Goal: Information Seeking & Learning: Learn about a topic

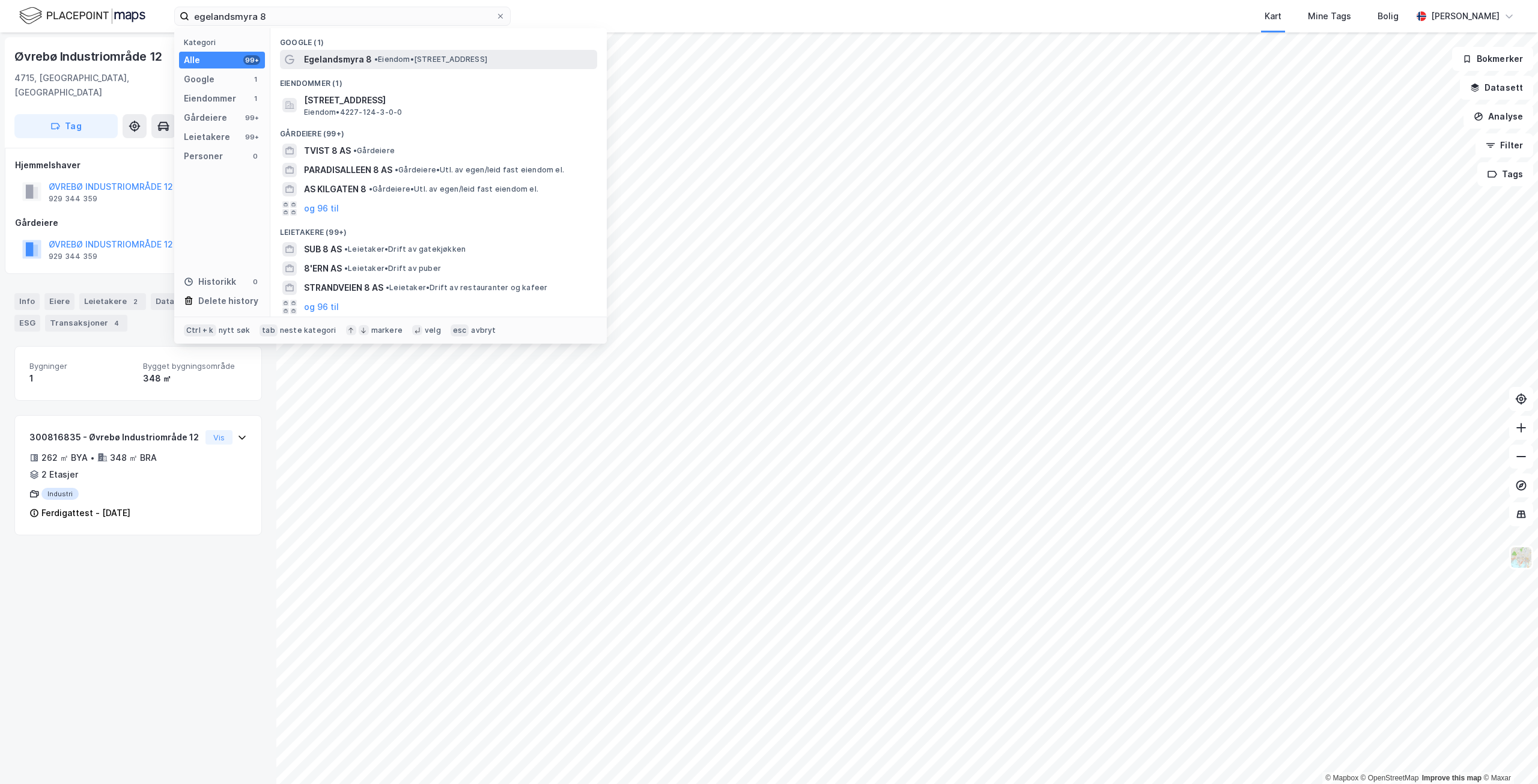
click at [366, 61] on span "Egelandsmyra 8" at bounding box center [338, 59] width 68 height 15
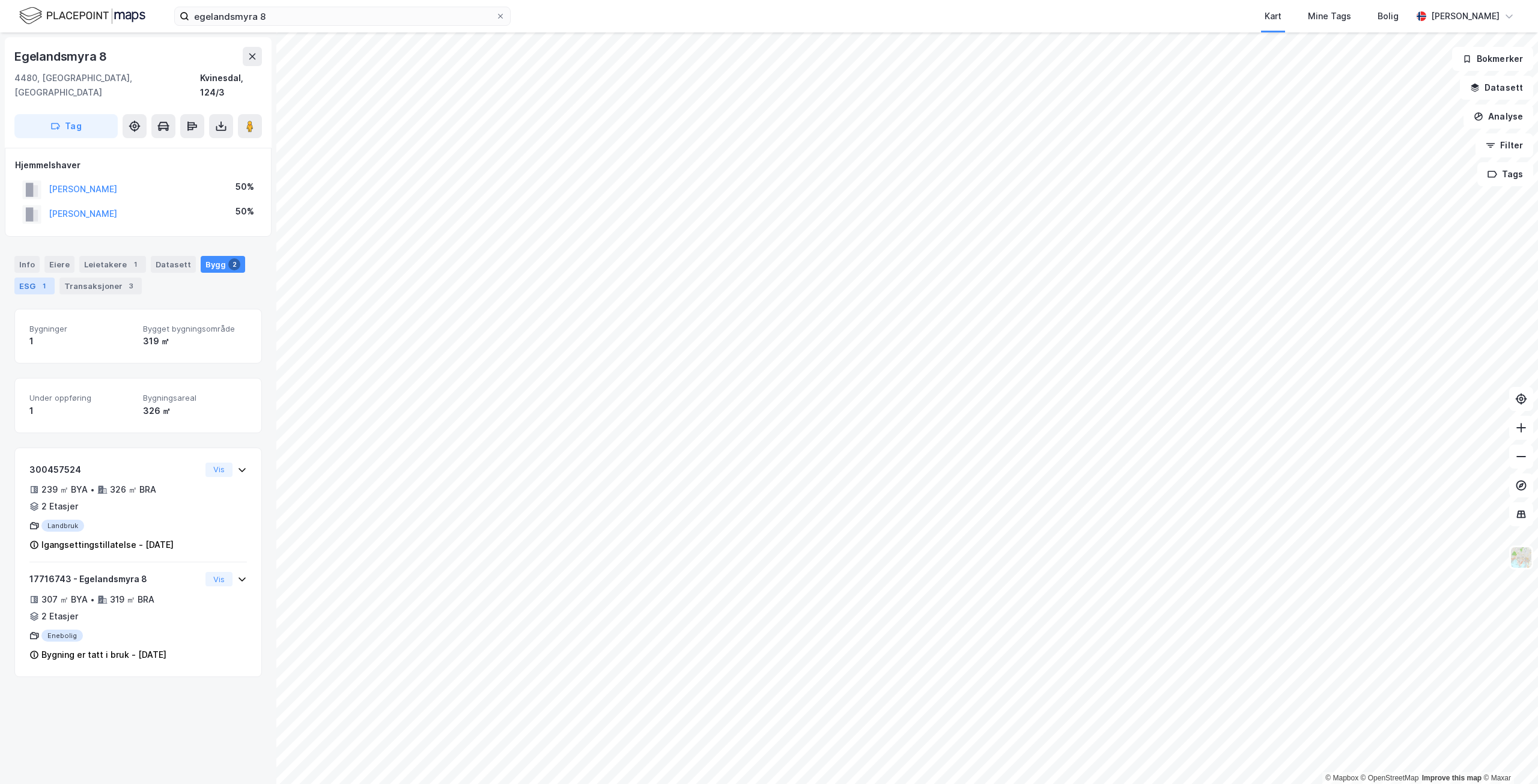
click at [33, 278] on div "ESG 1" at bounding box center [35, 286] width 40 height 17
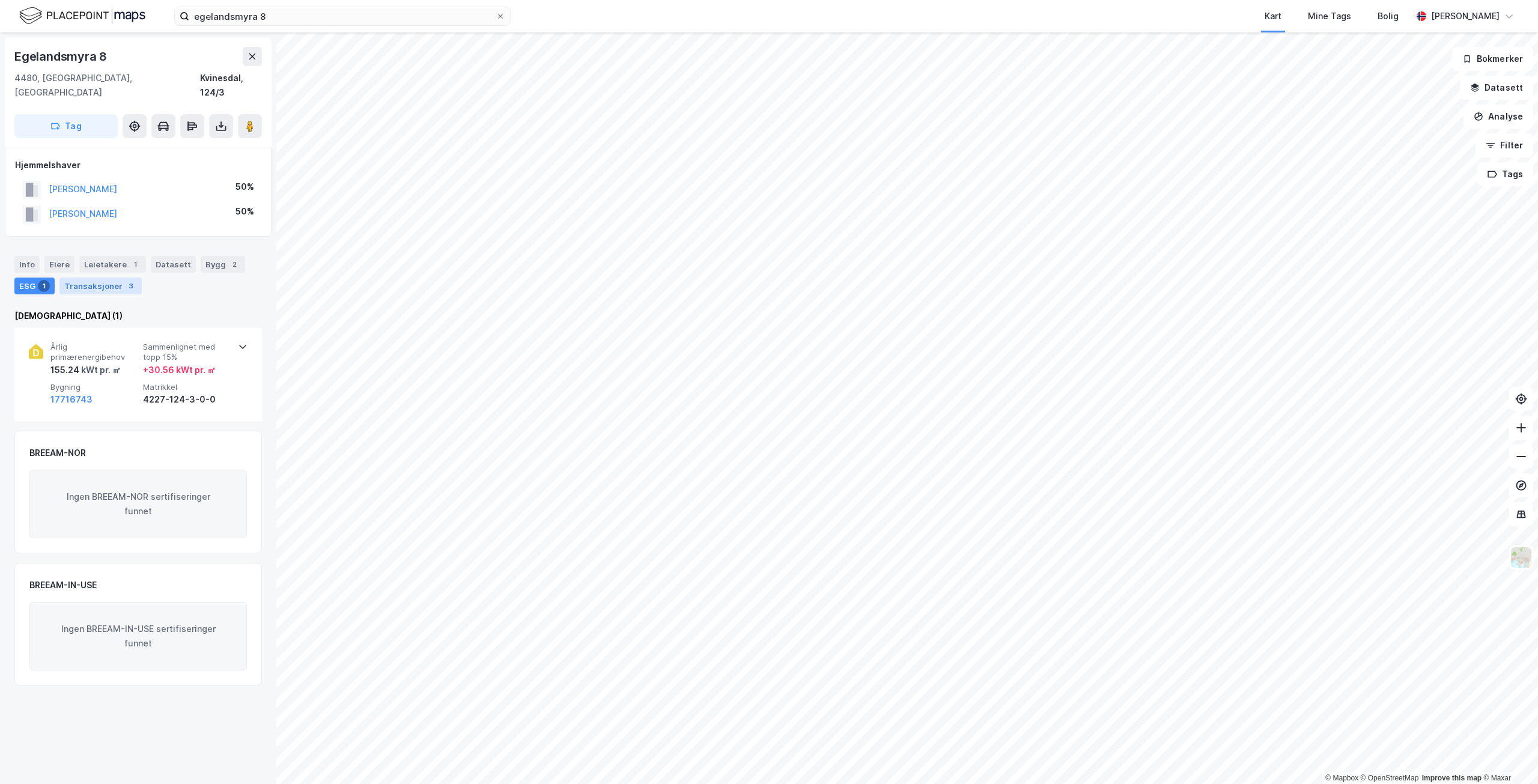
click at [102, 278] on div "Transaksjoner 3" at bounding box center [101, 286] width 82 height 17
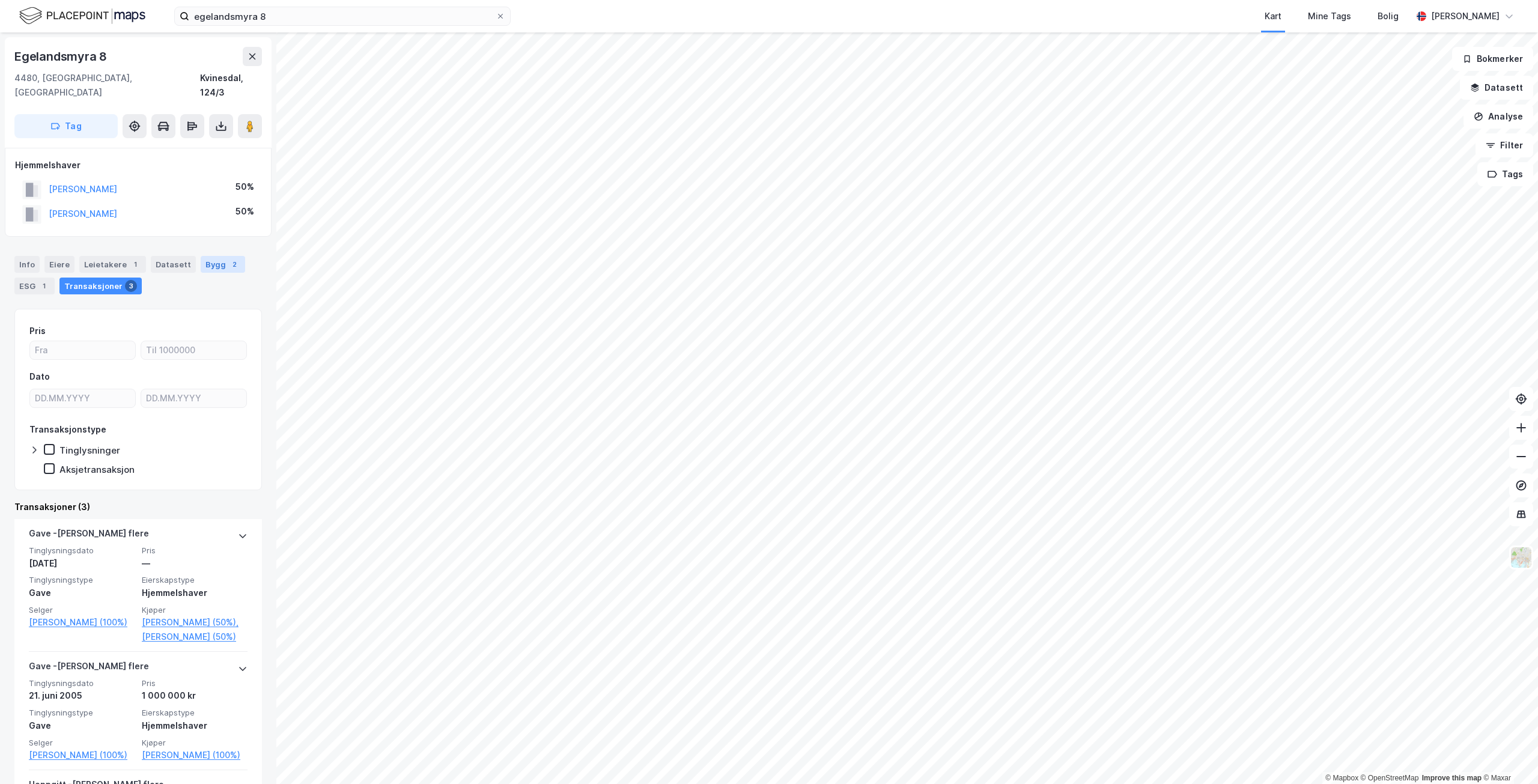
click at [201, 256] on div "Bygg 2" at bounding box center [223, 265] width 44 height 17
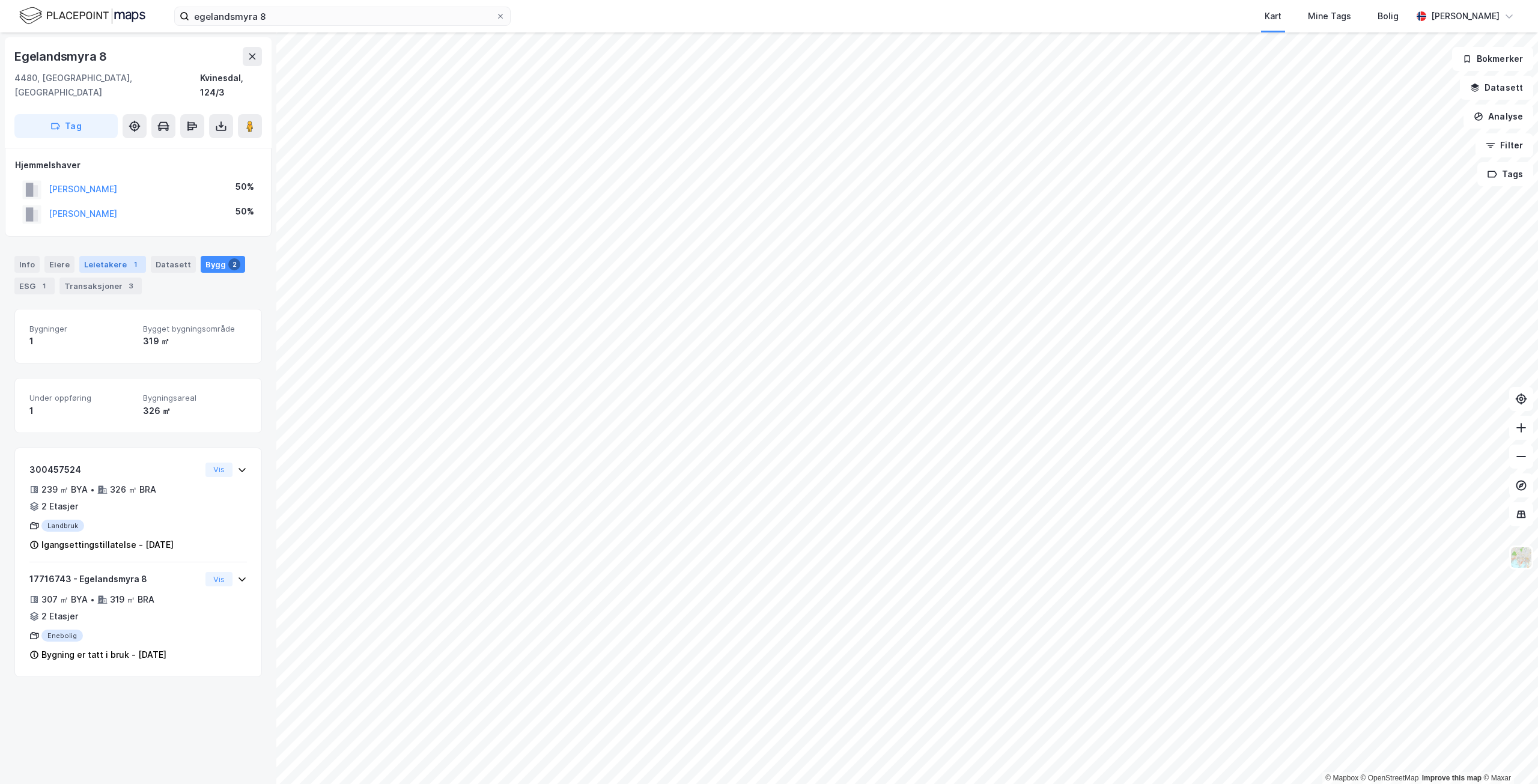
click at [102, 256] on div "Leietakere 1" at bounding box center [113, 265] width 67 height 17
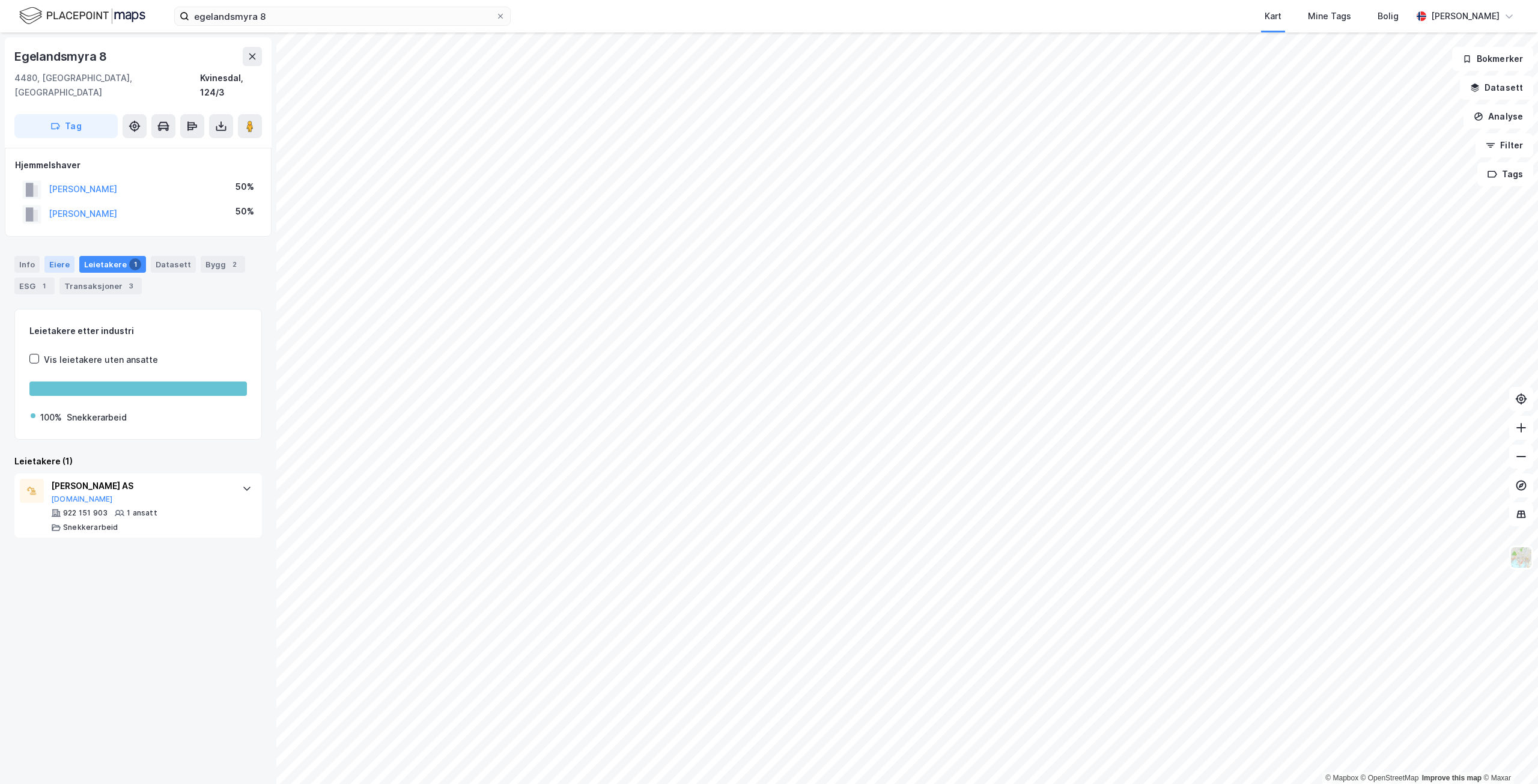
click at [54, 256] on div "Eiere" at bounding box center [59, 265] width 30 height 17
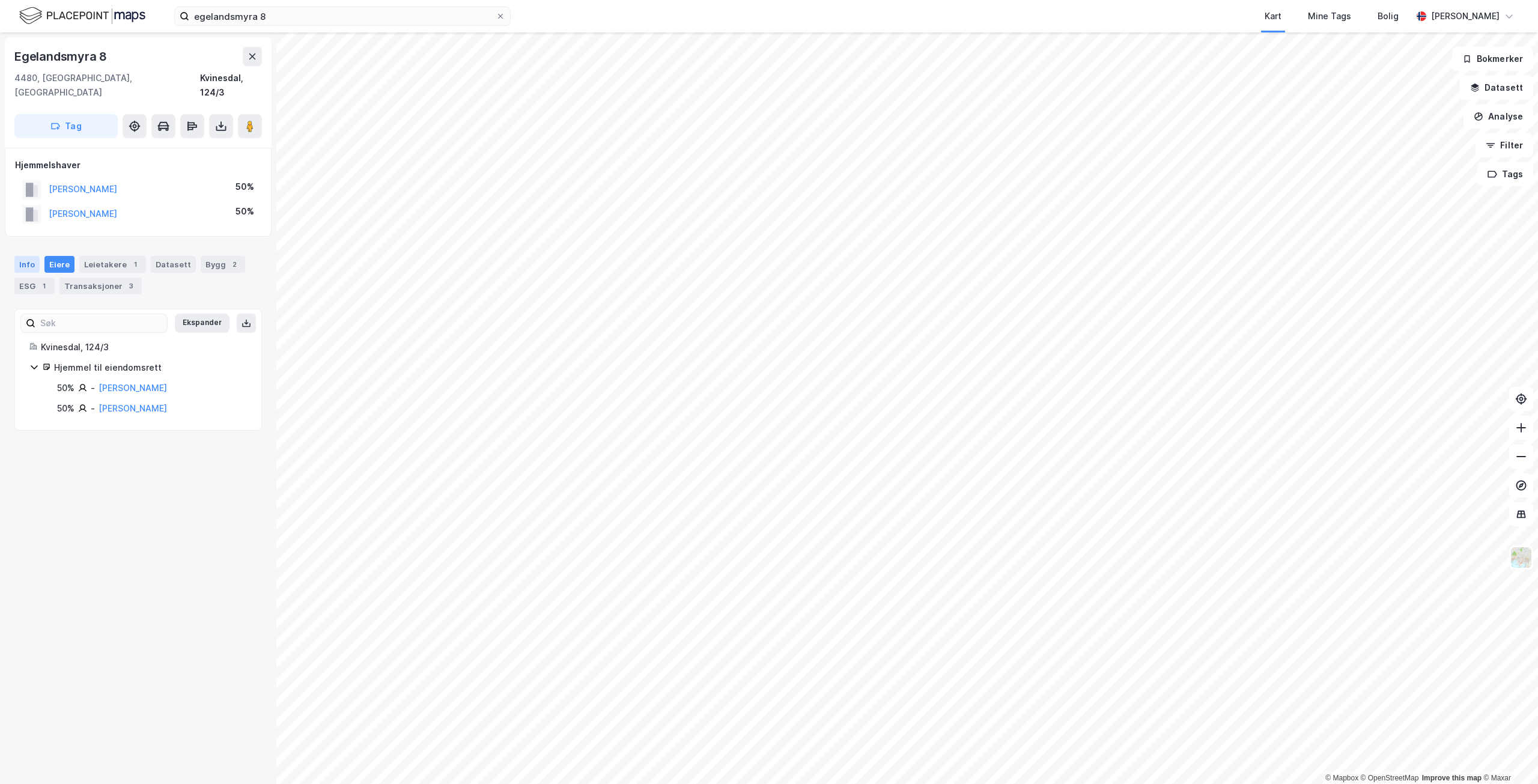
click at [30, 256] on div "Info" at bounding box center [27, 265] width 26 height 17
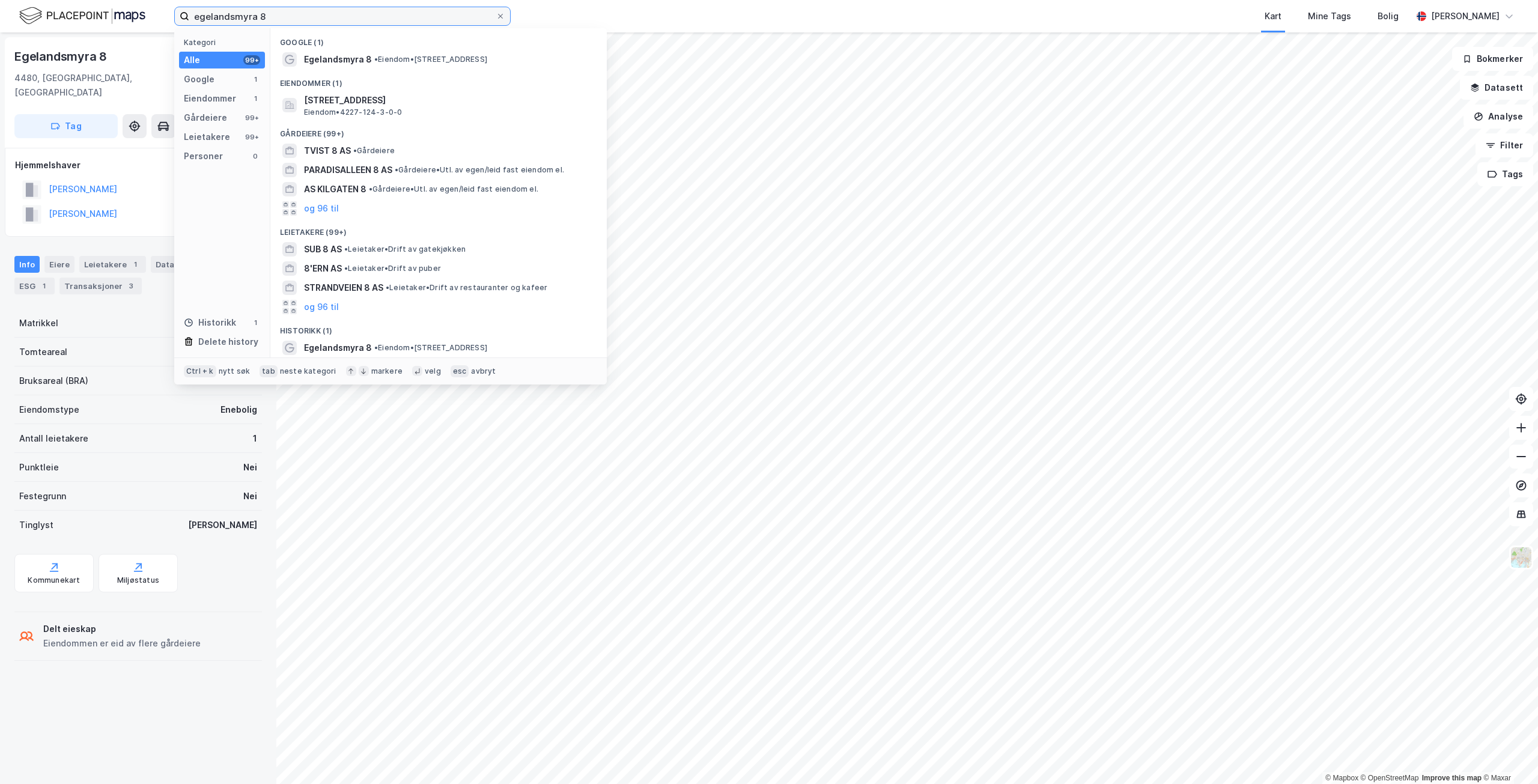
drag, startPoint x: 275, startPoint y: 15, endPoint x: 142, endPoint y: 16, distance: 133.0
click at [142, 16] on div "egelandsmyra 8 Kategori Alle 99+ Google 1 Eiendommer 1 Gårdeiere 99+ Leietakere…" at bounding box center [769, 16] width 1538 height 33
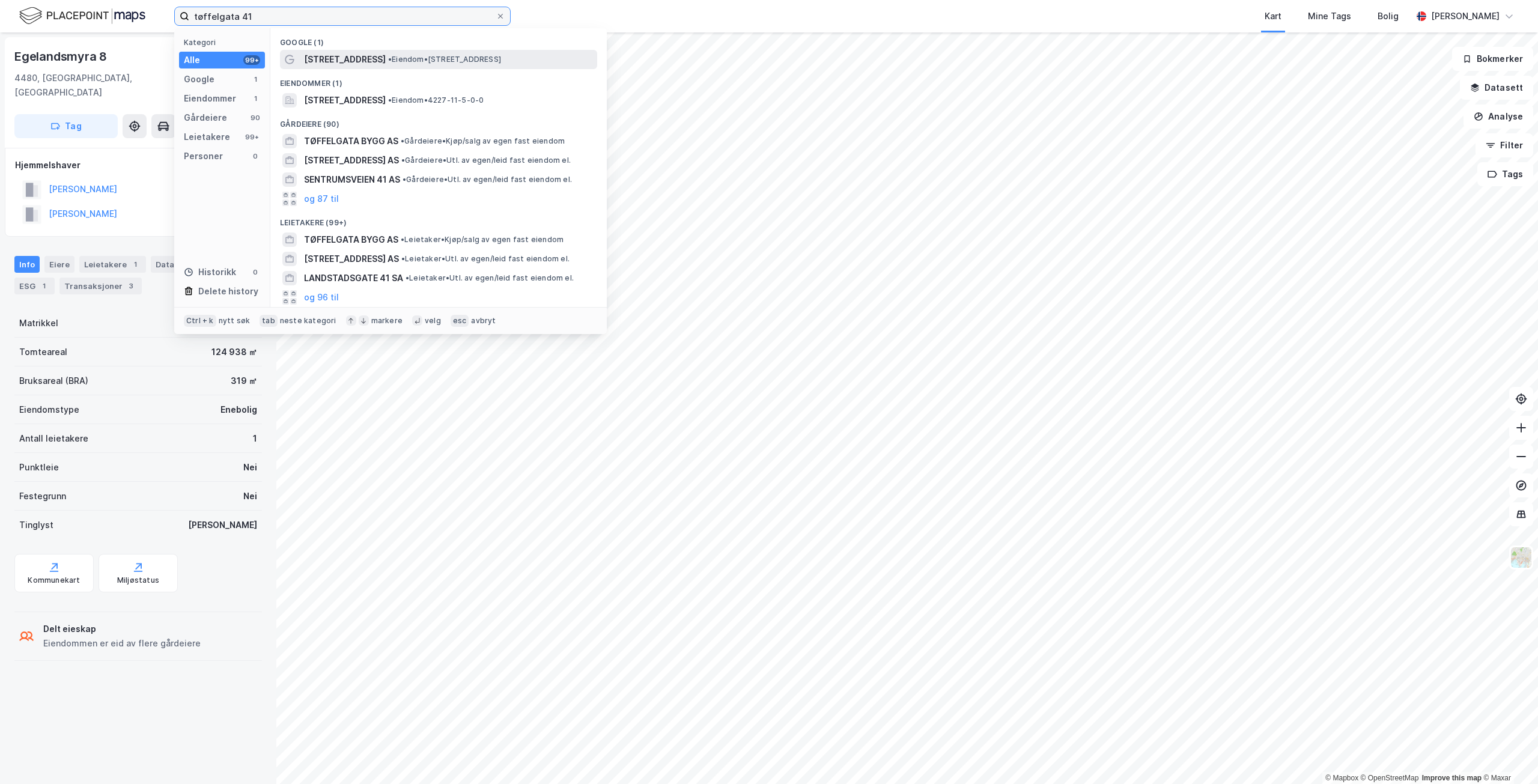
type input "tøffelgata 41"
click at [400, 61] on span "• Eiendom • [STREET_ADDRESS]" at bounding box center [445, 59] width 113 height 9
